Goal: Task Accomplishment & Management: Manage account settings

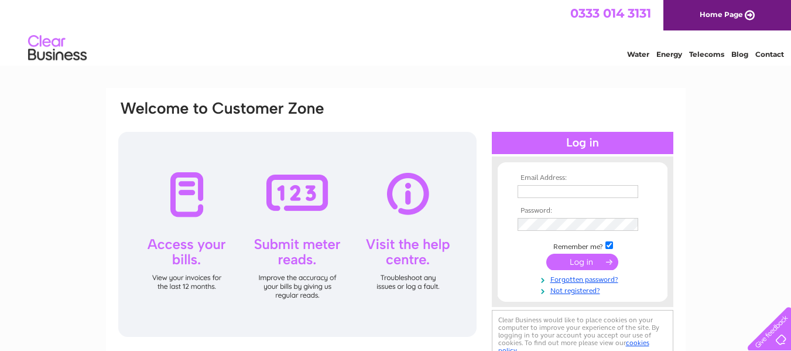
type input "tom@castlegatenursery.com"
click at [579, 262] on input "submit" at bounding box center [582, 262] width 72 height 16
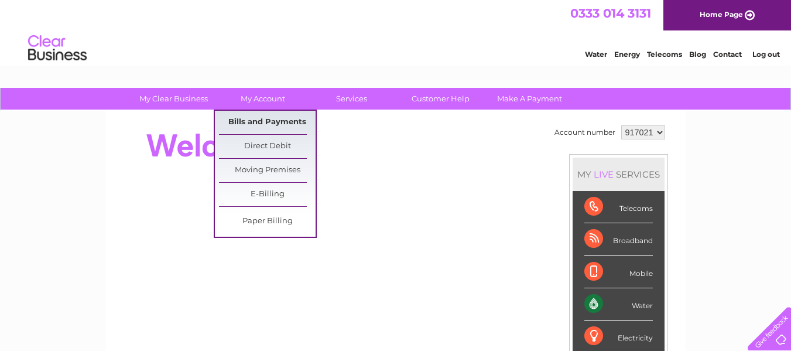
click at [273, 124] on link "Bills and Payments" at bounding box center [267, 122] width 97 height 23
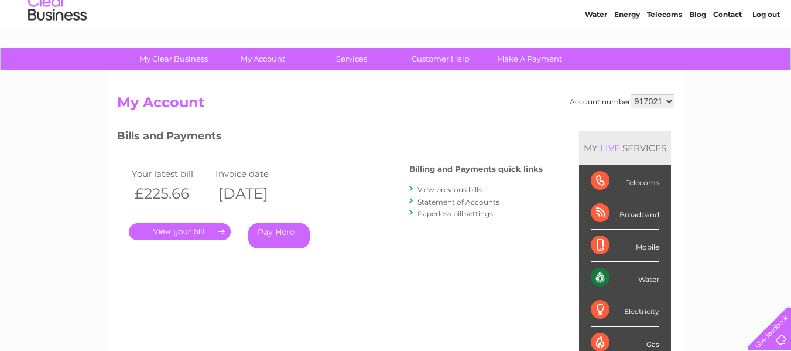
scroll to position [117, 0]
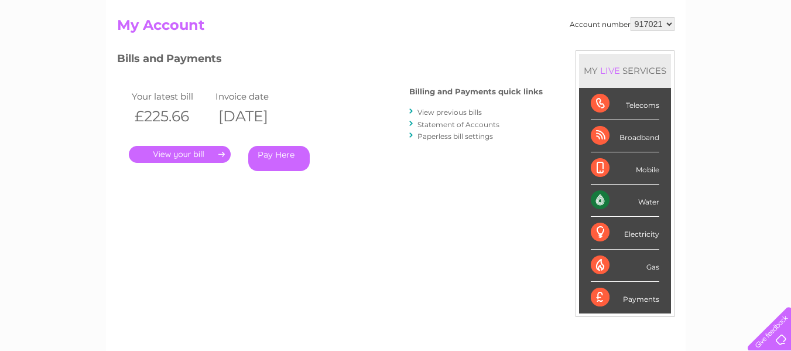
click at [190, 157] on link "." at bounding box center [180, 154] width 102 height 17
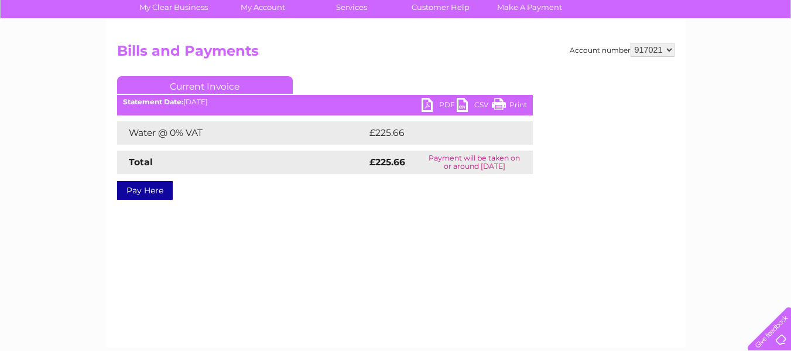
scroll to position [117, 0]
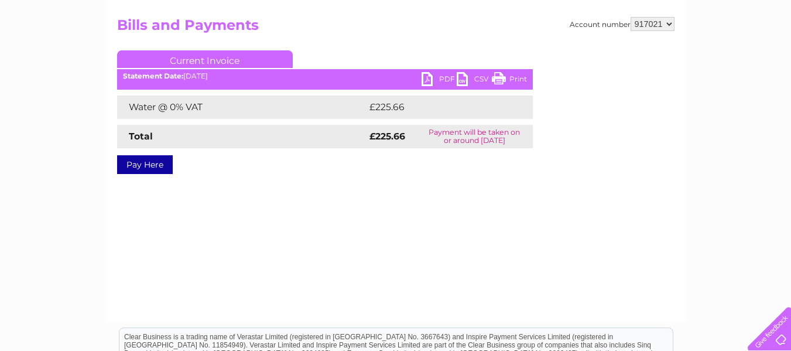
click at [168, 104] on td "Water @ 0% VAT" at bounding box center [241, 106] width 249 height 23
click at [182, 80] on b "Statement Date:" at bounding box center [153, 75] width 60 height 9
click at [432, 81] on link "PDF" at bounding box center [439, 80] width 35 height 17
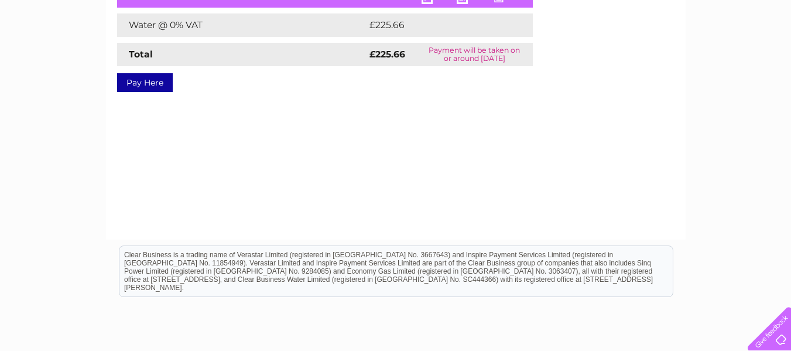
scroll to position [234, 0]
